Goal: Task Accomplishment & Management: Manage account settings

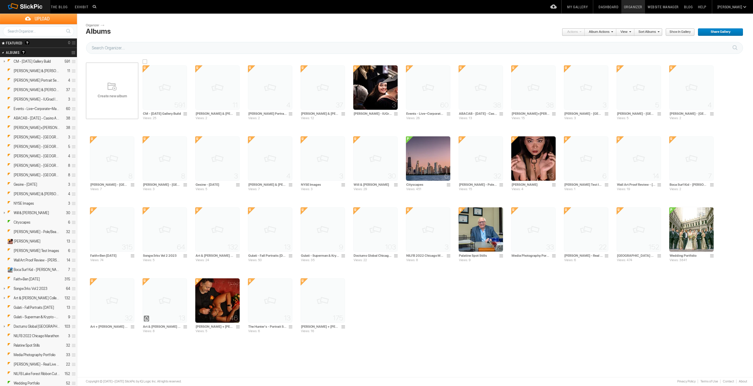
click at [161, 82] on img at bounding box center [165, 87] width 44 height 44
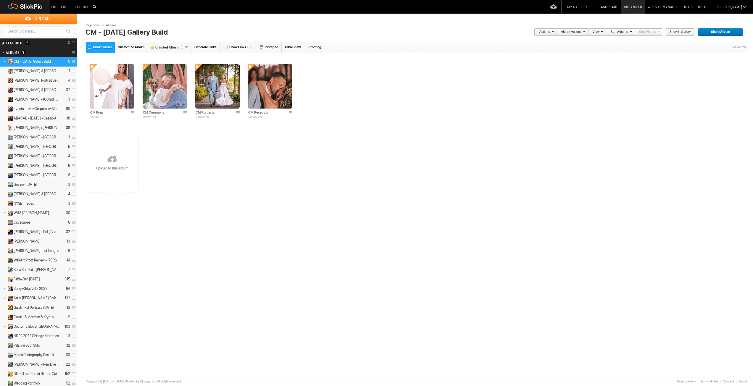
click at [89, 45] on link "Album Menu" at bounding box center [100, 47] width 29 height 11
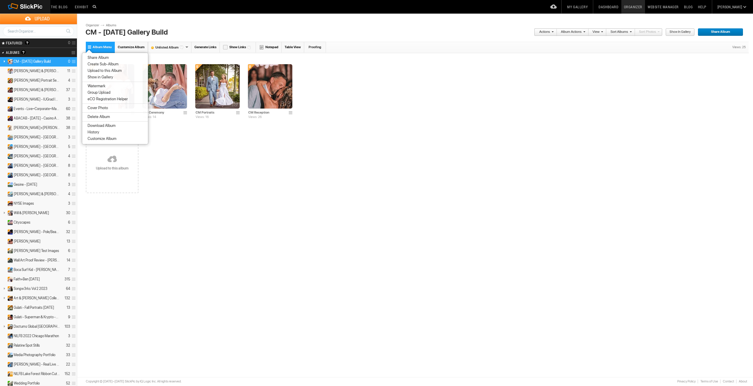
click at [89, 45] on link "Album Menu" at bounding box center [100, 47] width 29 height 11
click at [190, 206] on div "Please do not navigate away from this pages while images and videos are uploadi…" at bounding box center [417, 126] width 663 height 167
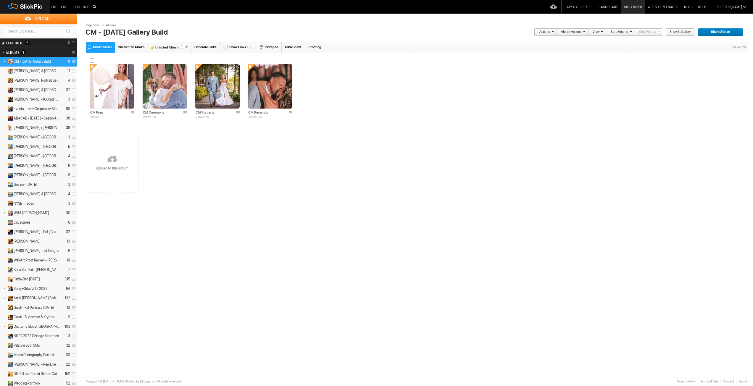
click at [113, 100] on img at bounding box center [112, 86] width 44 height 44
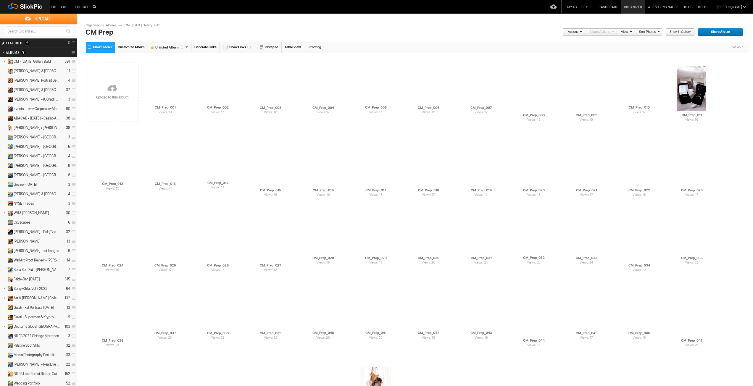
click at [91, 47] on link "Album Menu" at bounding box center [100, 47] width 29 height 11
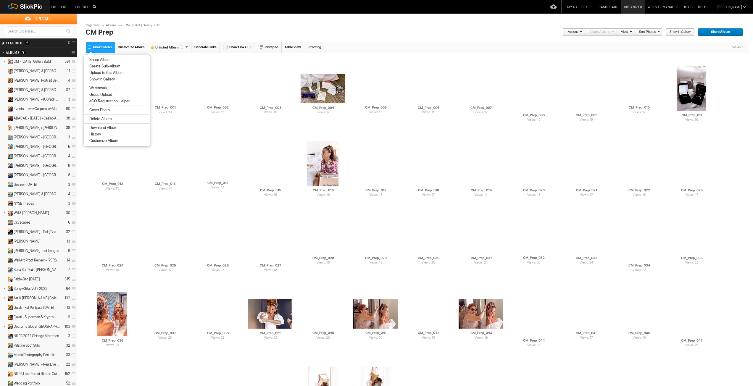
click at [91, 47] on link "Album Menu" at bounding box center [100, 47] width 29 height 11
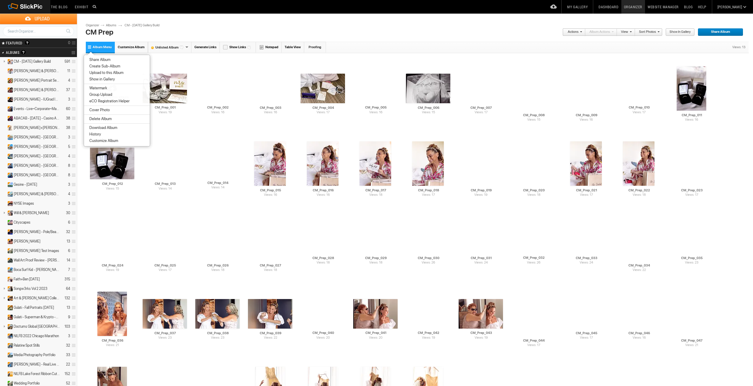
click at [91, 47] on link "Album Menu" at bounding box center [100, 47] width 29 height 11
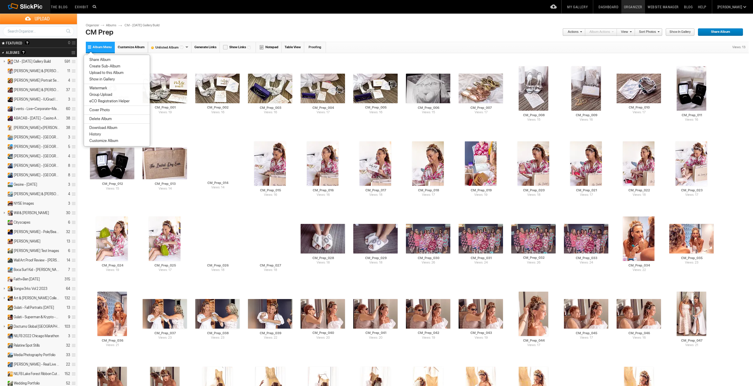
click at [130, 43] on link "Customize Album" at bounding box center [131, 47] width 33 height 11
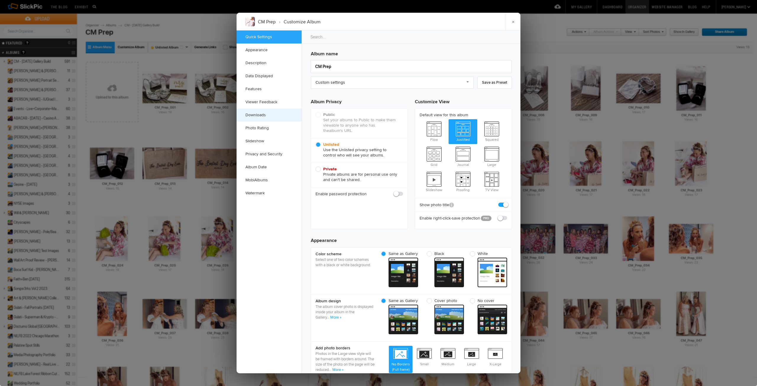
click at [262, 116] on link "Downloads" at bounding box center [269, 115] width 65 height 13
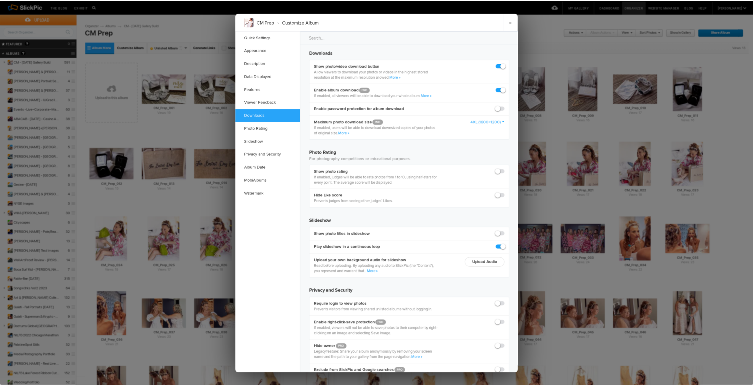
scroll to position [845, 0]
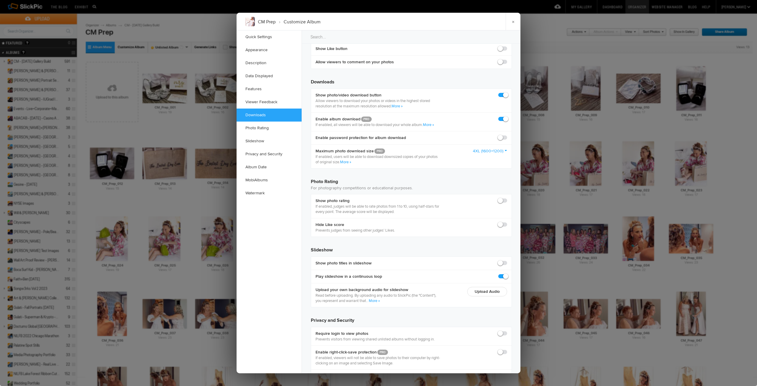
click at [480, 151] on link "4XL (1600×1200)" at bounding box center [490, 151] width 34 height 6
click at [470, 222] on link "Original (No Watermarks)" at bounding box center [480, 220] width 53 height 9
click at [516, 23] on link "×" at bounding box center [513, 22] width 15 height 18
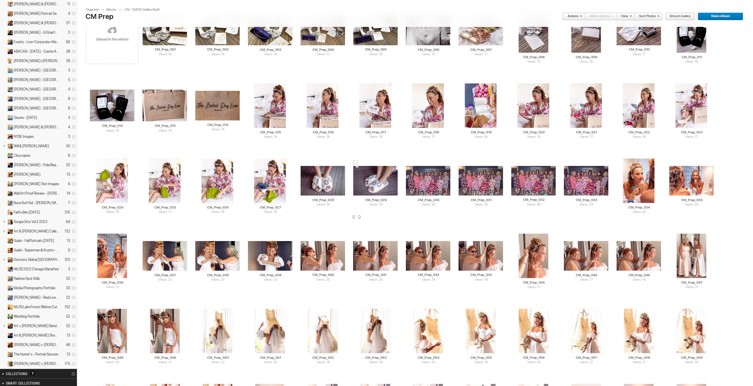
scroll to position [0, 0]
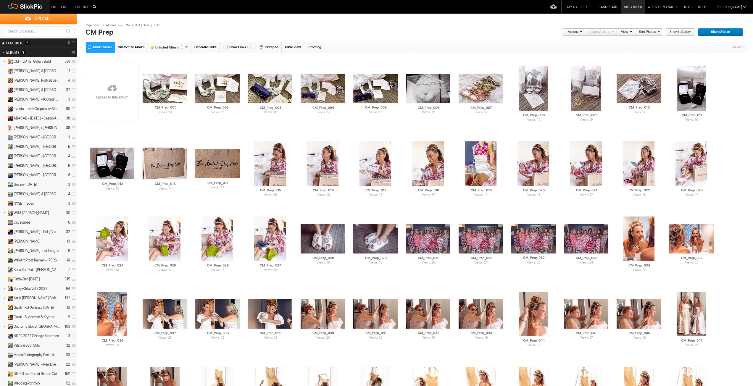
click at [135, 24] on link "CM - [DATE] Gallery Build" at bounding box center [145, 25] width 41 height 5
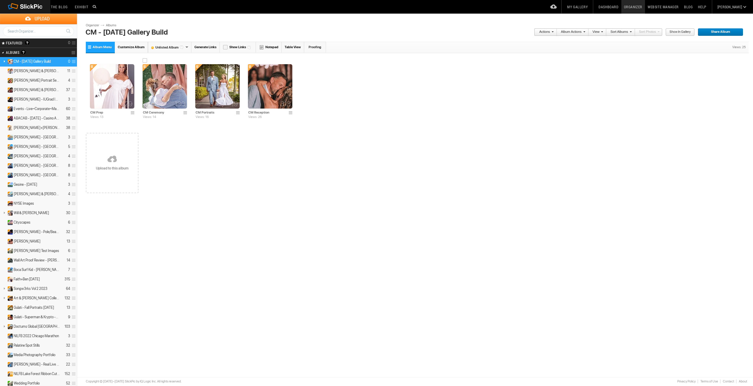
click at [161, 80] on img at bounding box center [165, 86] width 44 height 44
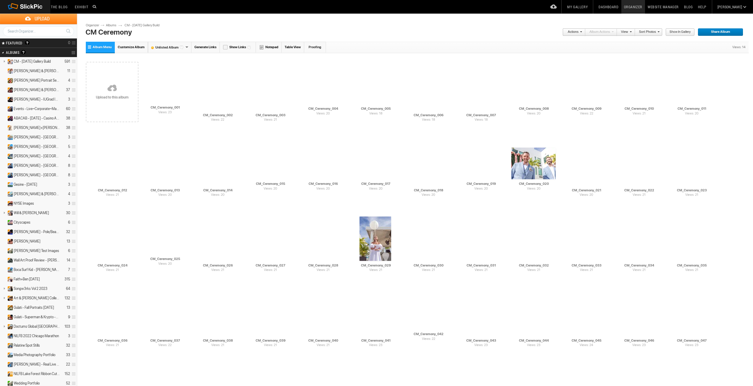
click at [127, 47] on span "Customize Album" at bounding box center [131, 47] width 27 height 4
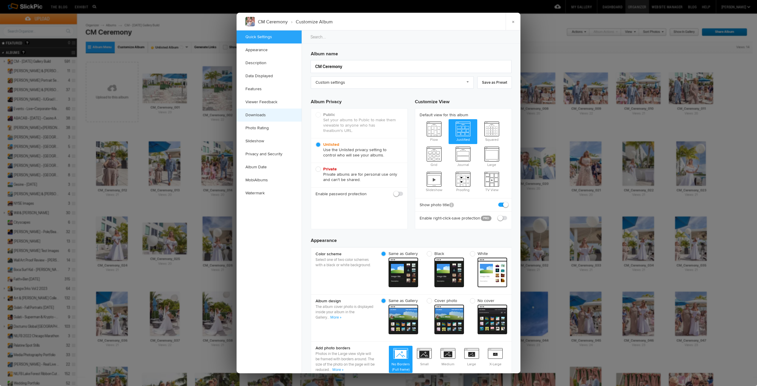
click at [257, 114] on link "Downloads" at bounding box center [269, 115] width 65 height 13
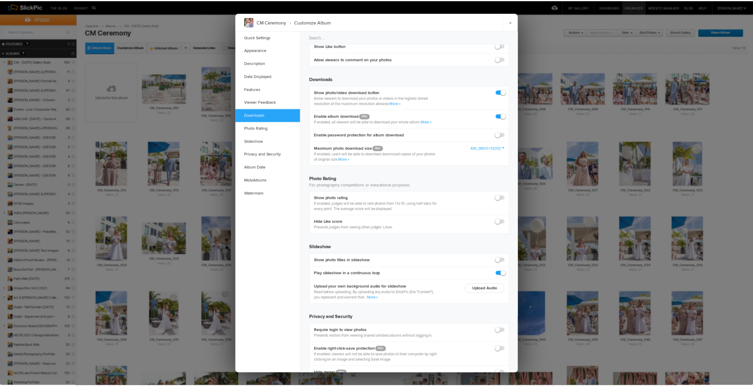
scroll to position [874, 0]
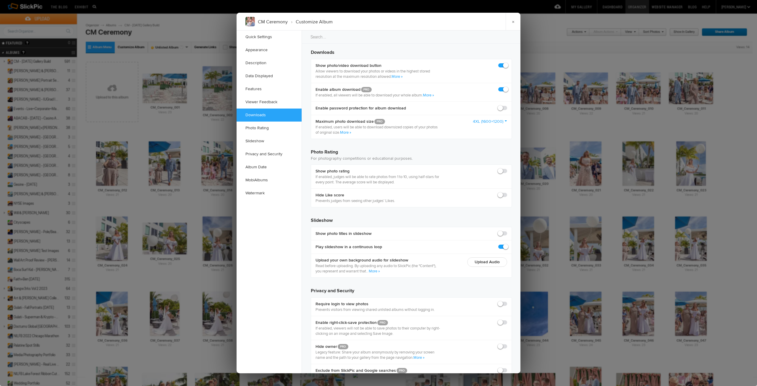
click at [493, 123] on link "4XL (1600×1200)" at bounding box center [490, 122] width 34 height 6
click at [481, 189] on link "Original (No Watermarks)" at bounding box center [480, 190] width 53 height 9
click at [513, 23] on link "×" at bounding box center [513, 22] width 15 height 18
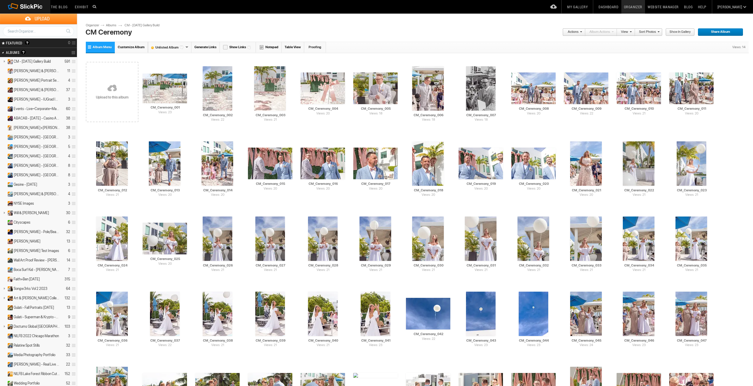
click at [140, 23] on link "CM - [DATE] Gallery Build" at bounding box center [145, 25] width 41 height 5
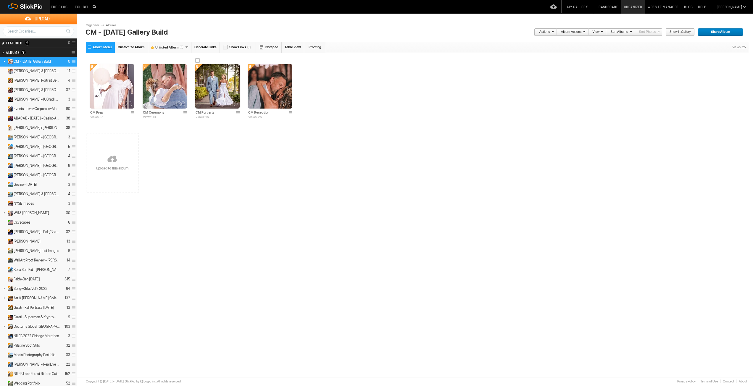
click at [229, 88] on img at bounding box center [217, 86] width 44 height 44
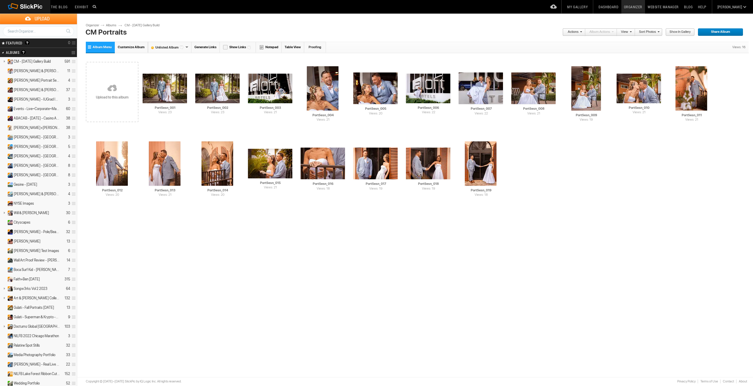
click at [138, 47] on span "Customize Album" at bounding box center [131, 47] width 27 height 4
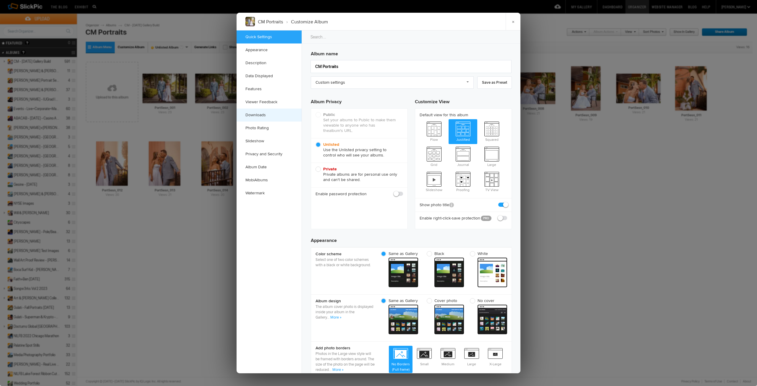
click at [263, 115] on link "Downloads" at bounding box center [269, 115] width 65 height 13
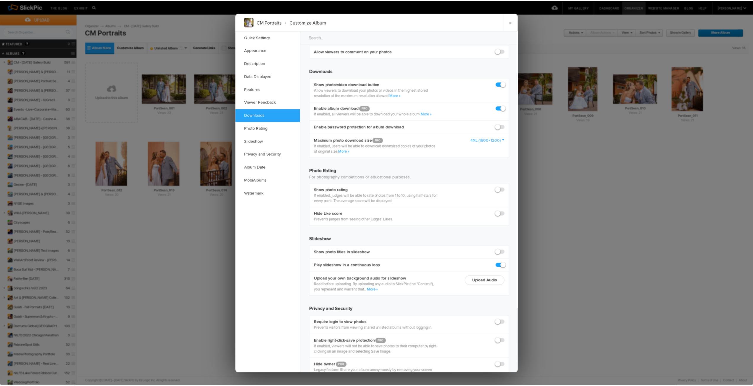
scroll to position [874, 0]
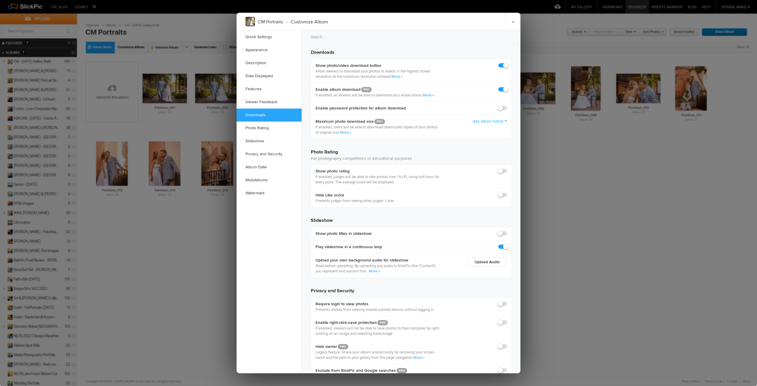
click at [489, 124] on link "4XL (1600×1200)" at bounding box center [490, 122] width 34 height 6
click at [477, 190] on link "Original (No Watermarks)" at bounding box center [480, 190] width 53 height 9
click at [511, 22] on link "×" at bounding box center [513, 22] width 15 height 18
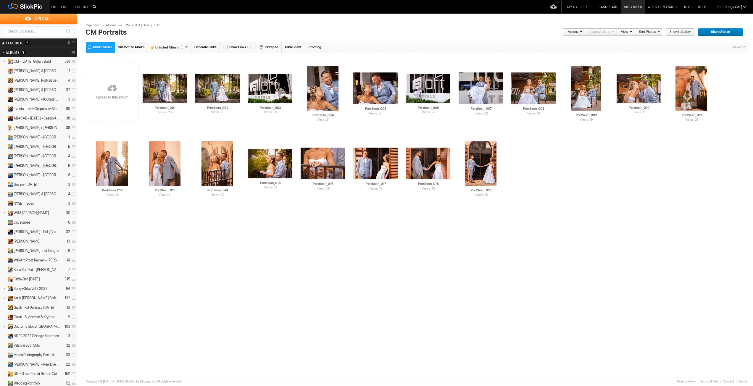
click at [147, 24] on link "CM - [DATE] Gallery Build" at bounding box center [145, 25] width 41 height 5
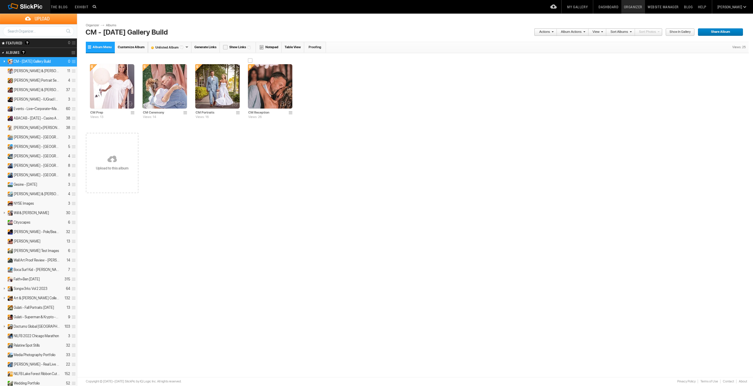
click at [263, 100] on img at bounding box center [270, 86] width 44 height 44
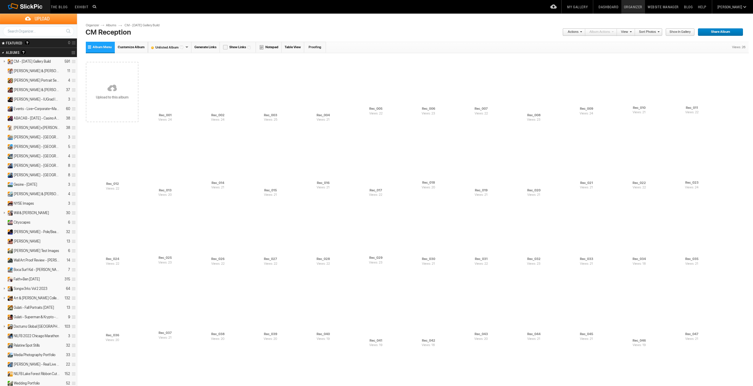
click at [132, 48] on span "Customize Album" at bounding box center [131, 47] width 27 height 4
